Goal: Find specific page/section: Find specific page/section

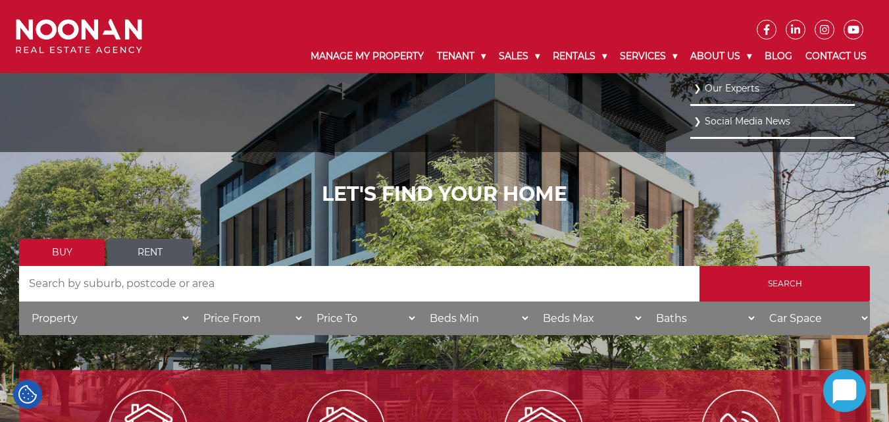
click at [717, 87] on link "Our Experts" at bounding box center [773, 89] width 158 height 18
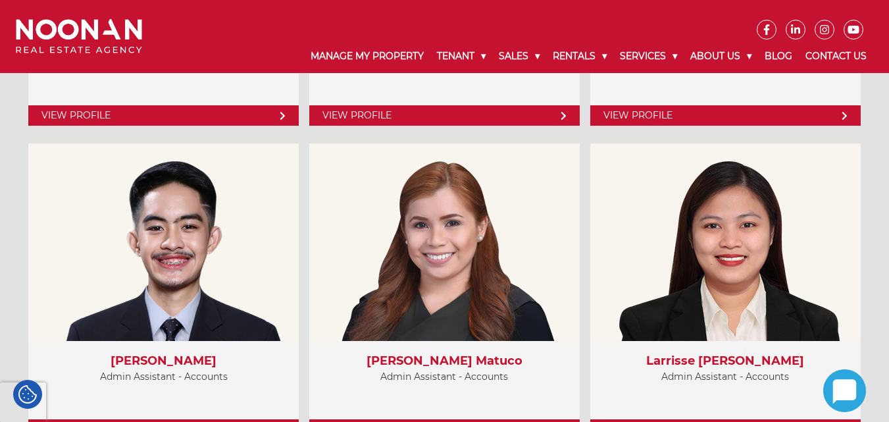
scroll to position [4688, 0]
